Goal: Information Seeking & Learning: Learn about a topic

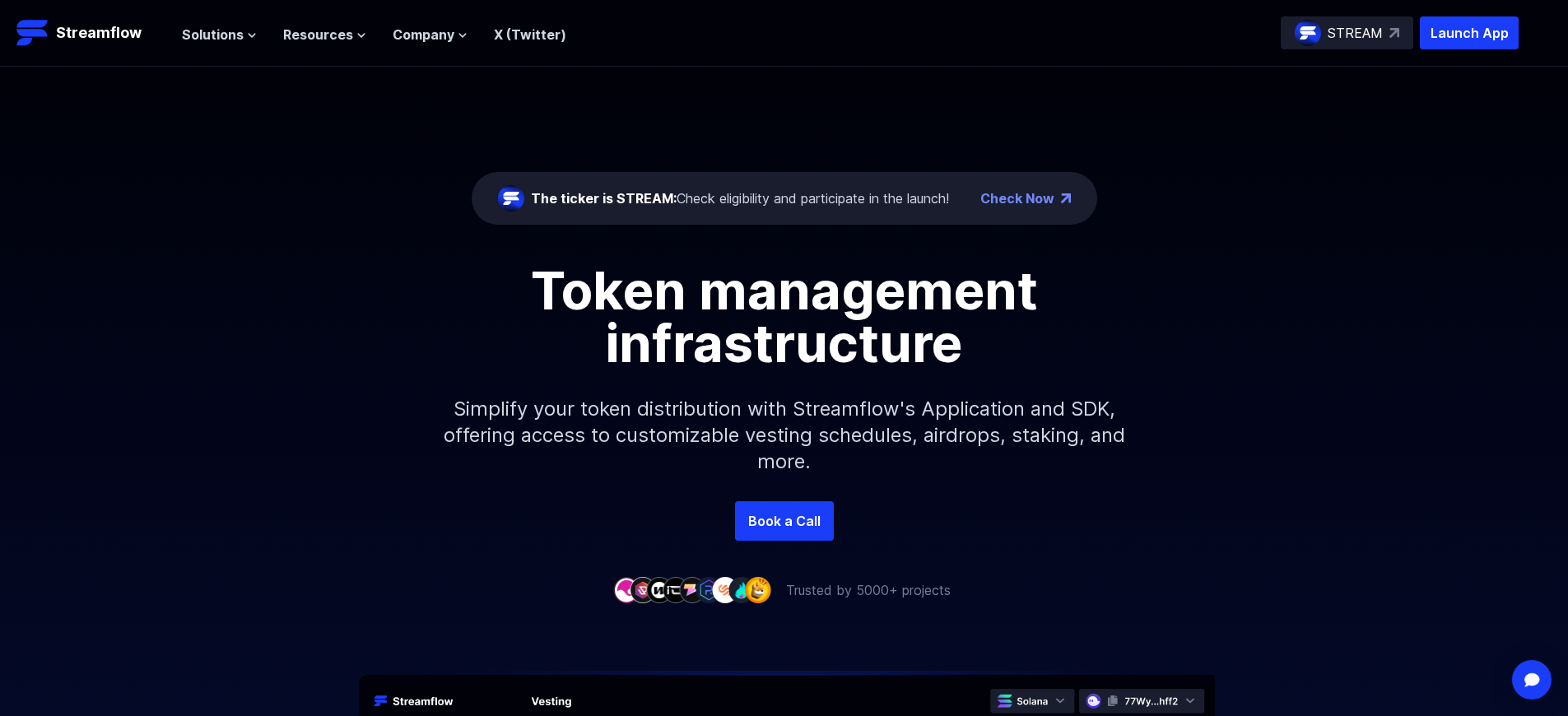
click at [1469, 33] on p "Launch App" at bounding box center [1468, 33] width 99 height 33
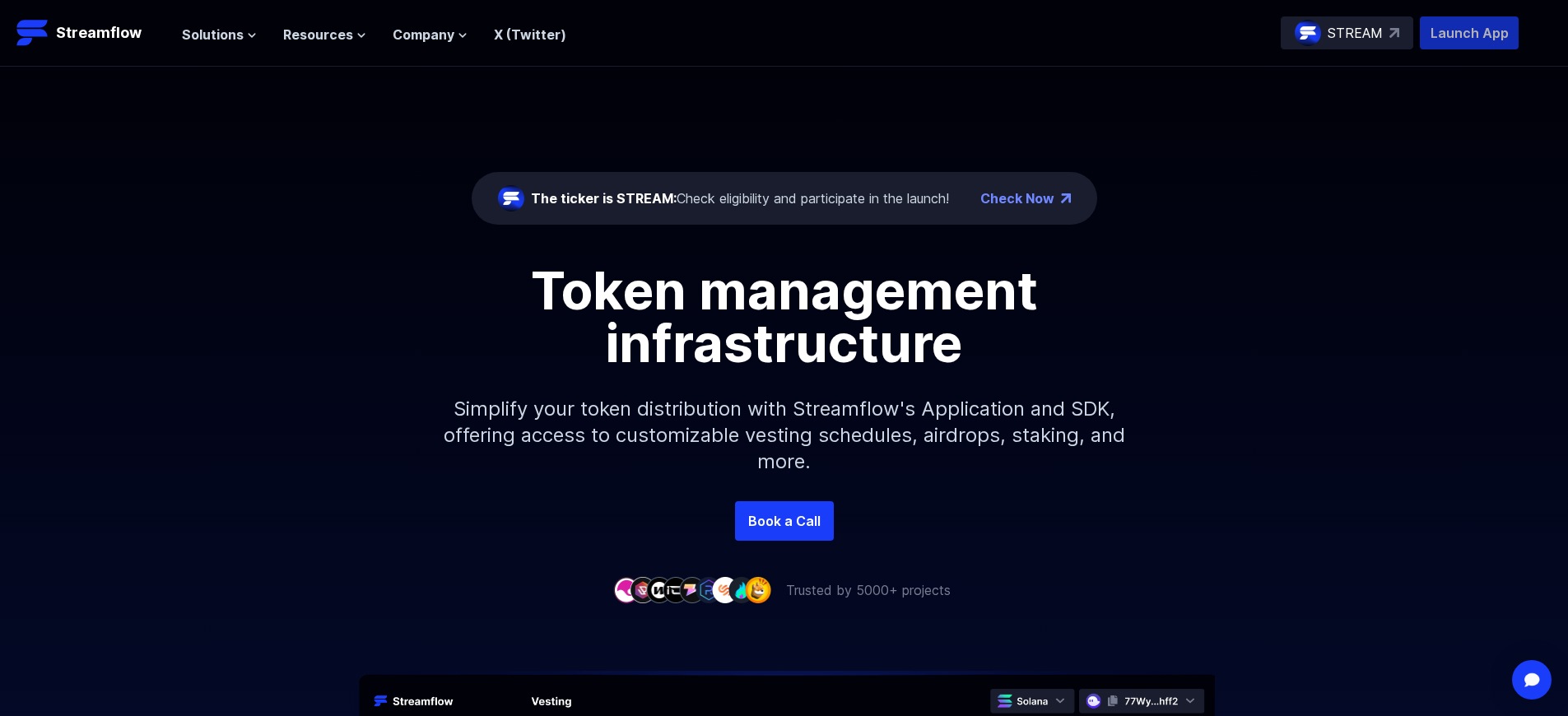
click at [1469, 33] on p "Launch App" at bounding box center [1468, 33] width 99 height 33
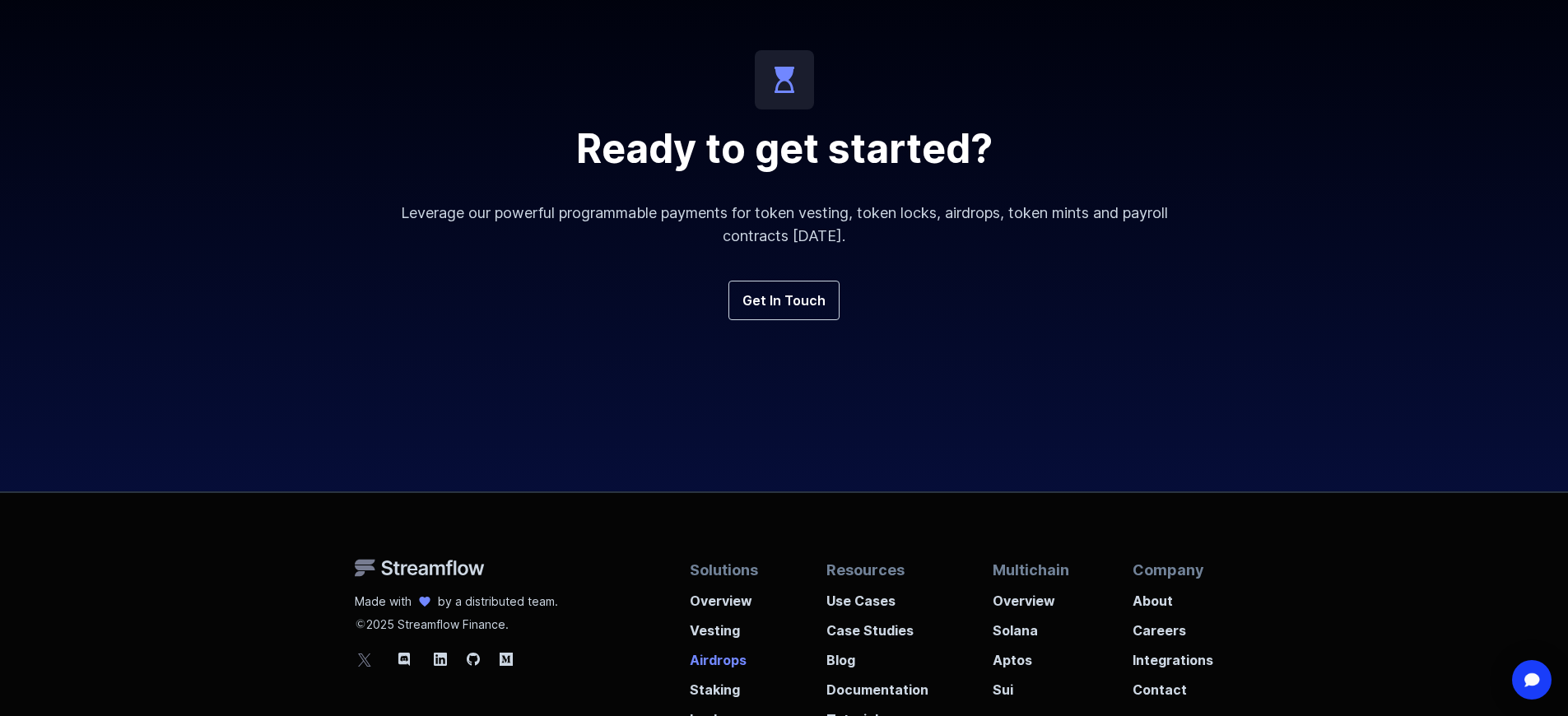
click at [724, 640] on p "Airdrops" at bounding box center [727, 655] width 74 height 30
